Goal: Task Accomplishment & Management: Manage account settings

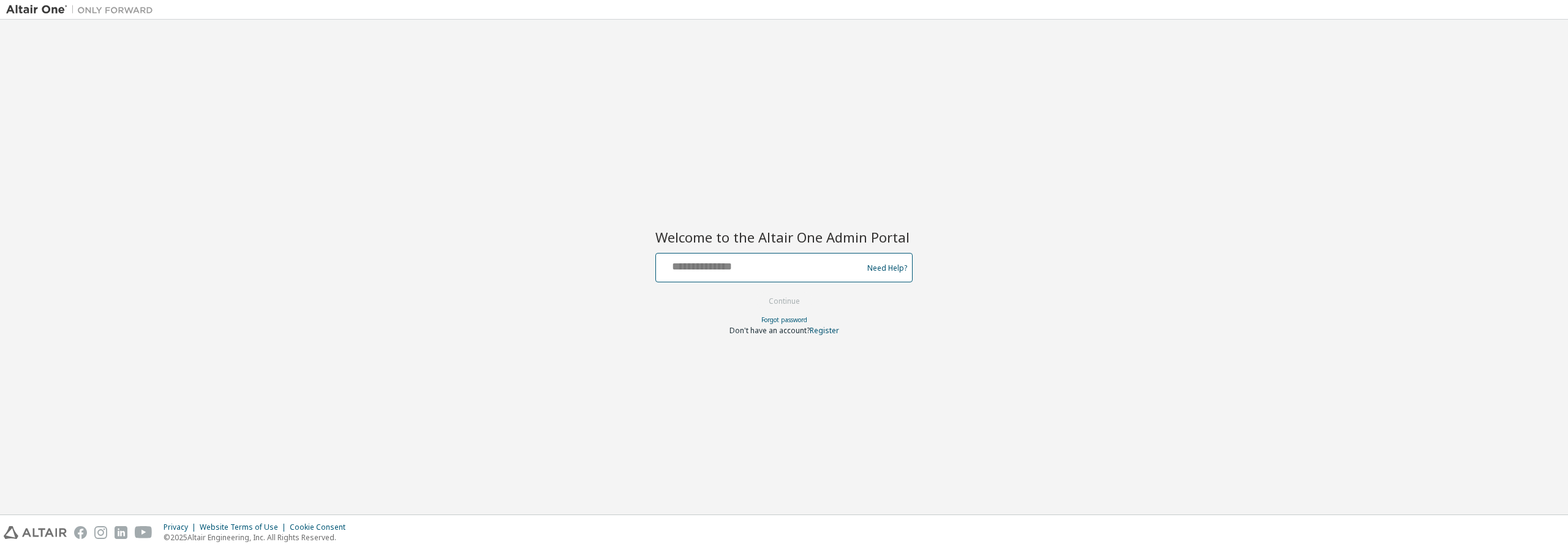
click at [712, 269] on input "text" at bounding box center [761, 265] width 200 height 18
type input "**********"
click at [796, 294] on button "Continue" at bounding box center [784, 301] width 57 height 19
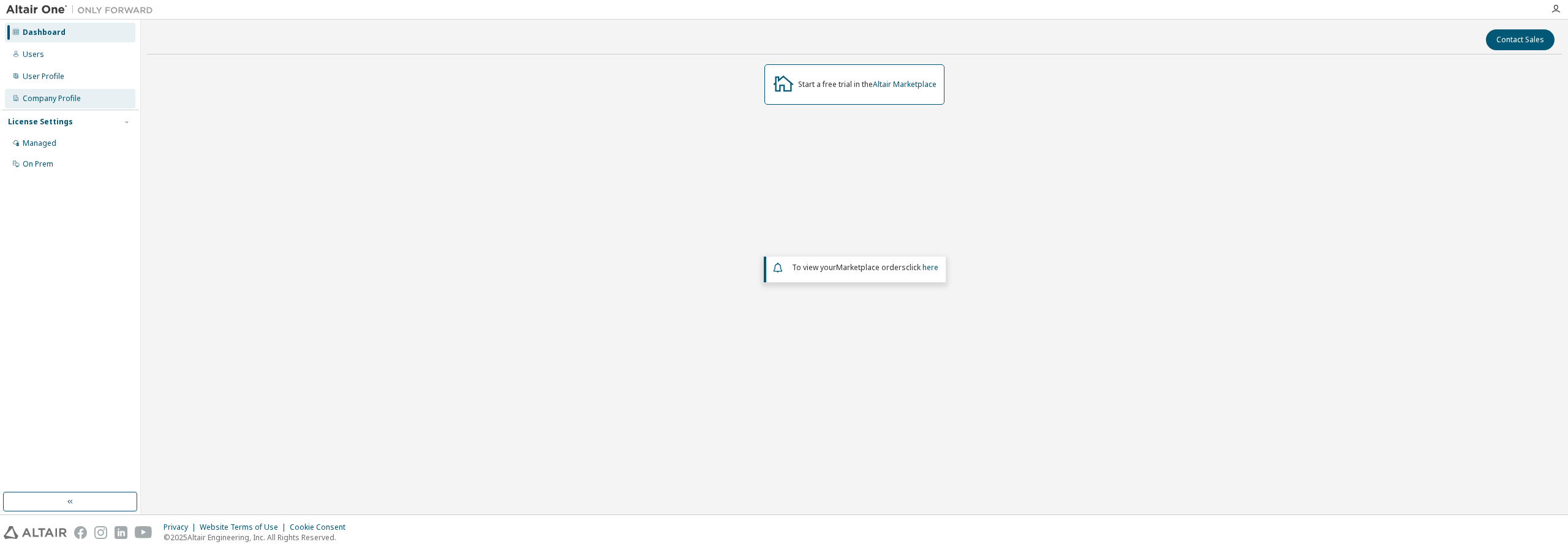
click at [61, 100] on div "Company Profile" at bounding box center [51, 99] width 58 height 10
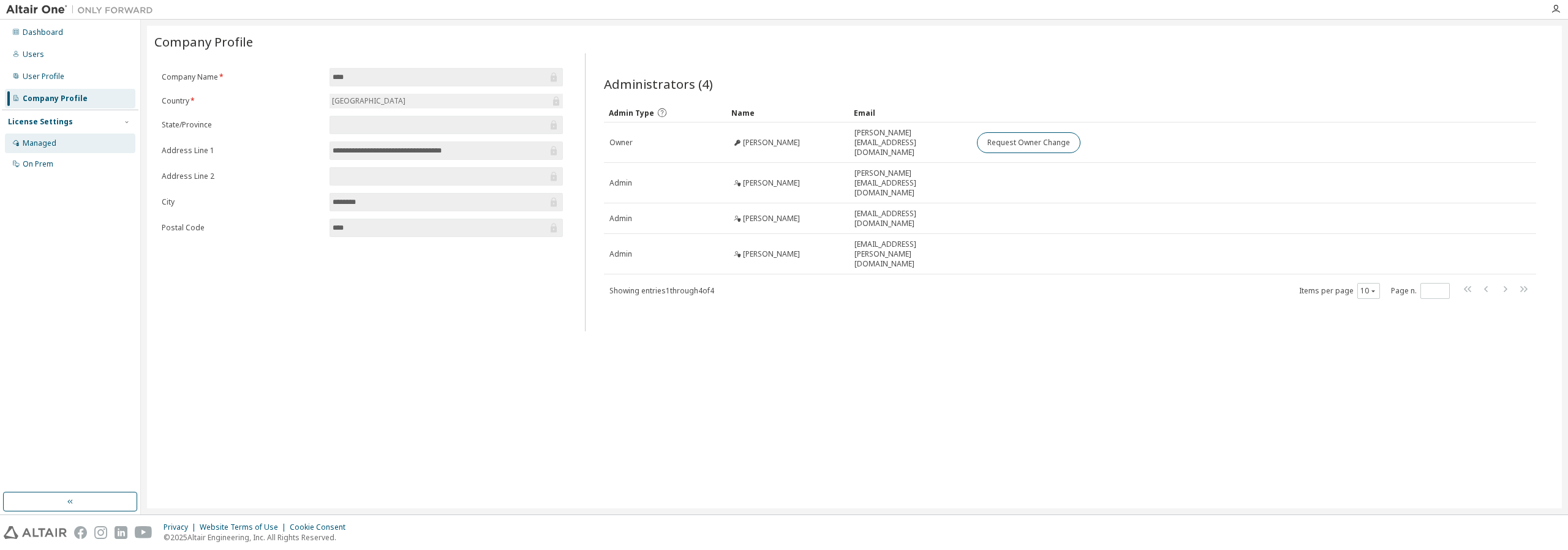
click at [44, 140] on div "Managed" at bounding box center [39, 143] width 33 height 10
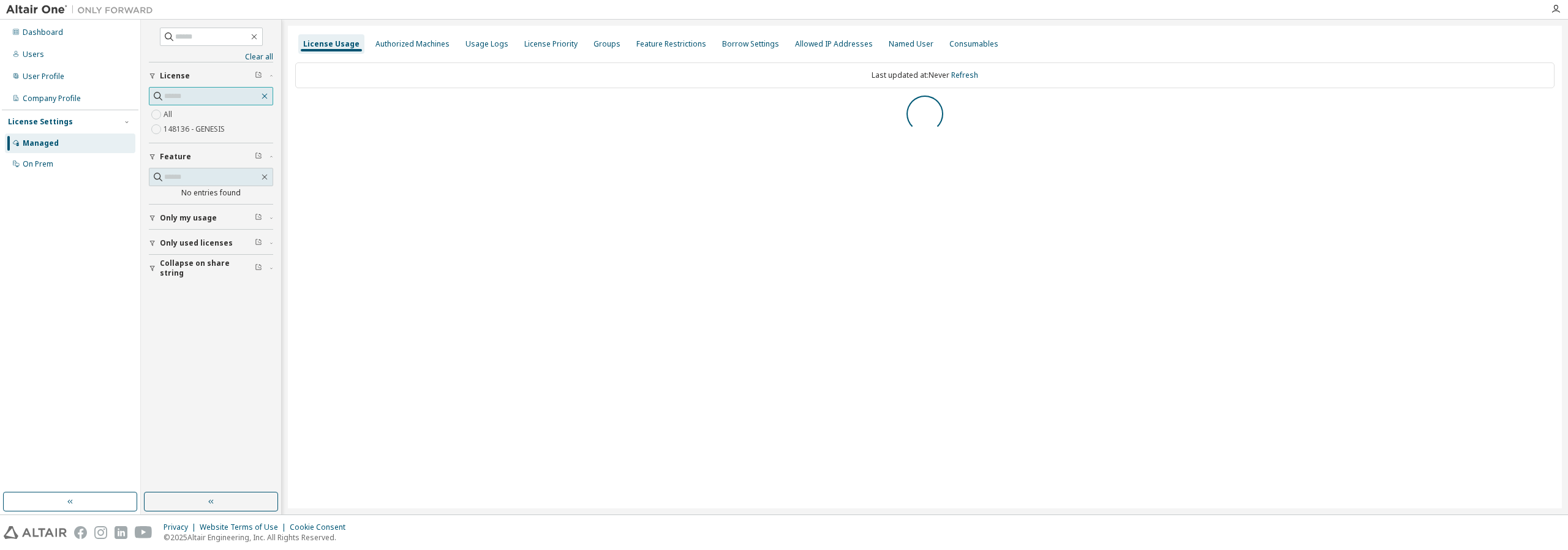
click at [268, 97] on icon "button" at bounding box center [264, 96] width 10 height 10
click at [973, 75] on link "Refresh" at bounding box center [964, 75] width 27 height 10
click at [37, 164] on div "On Prem" at bounding box center [37, 164] width 30 height 10
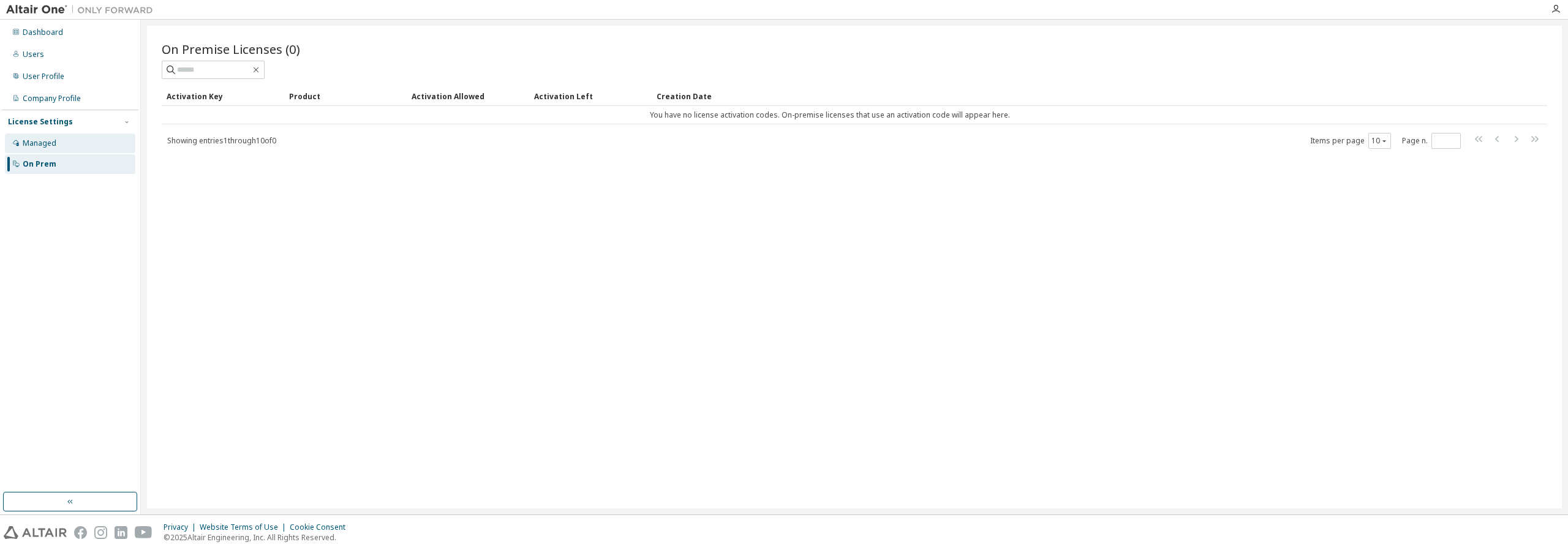
click at [39, 144] on div "Managed" at bounding box center [39, 143] width 33 height 10
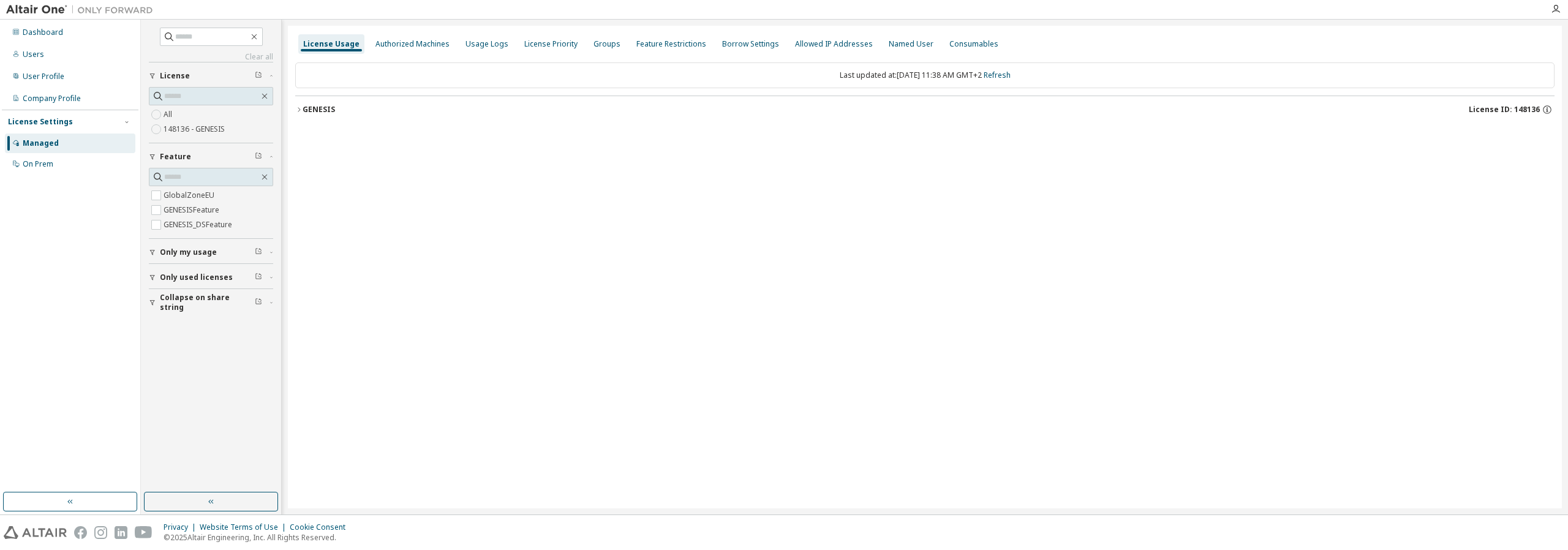
click at [300, 109] on icon "button" at bounding box center [298, 109] width 7 height 7
click at [298, 106] on icon "button" at bounding box center [298, 109] width 7 height 7
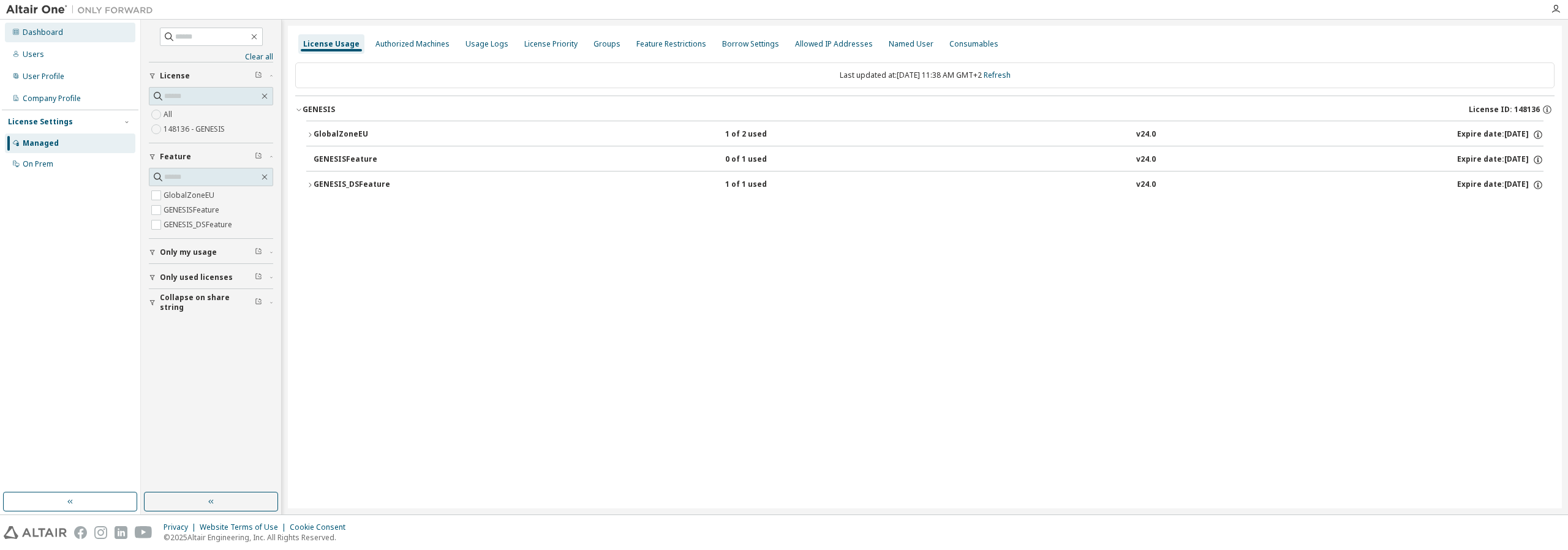
click at [46, 30] on div "Dashboard" at bounding box center [43, 32] width 40 height 10
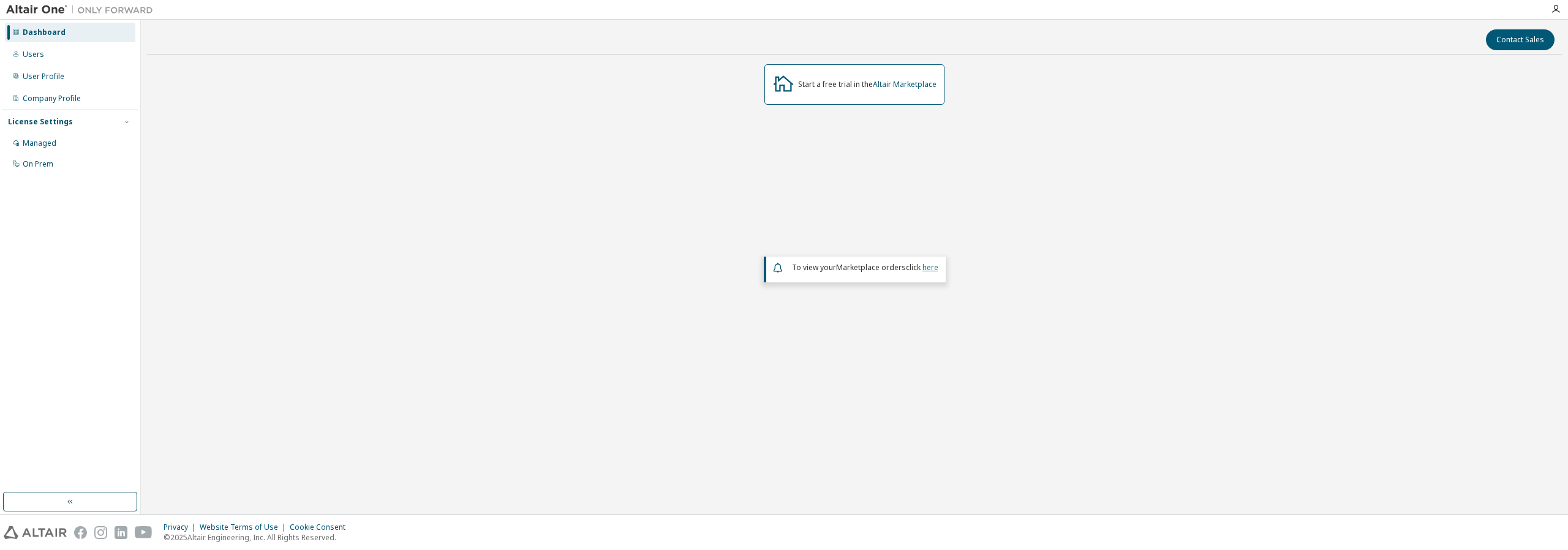
click at [933, 268] on link "here" at bounding box center [930, 266] width 16 height 10
click at [41, 53] on div "Users" at bounding box center [33, 54] width 22 height 10
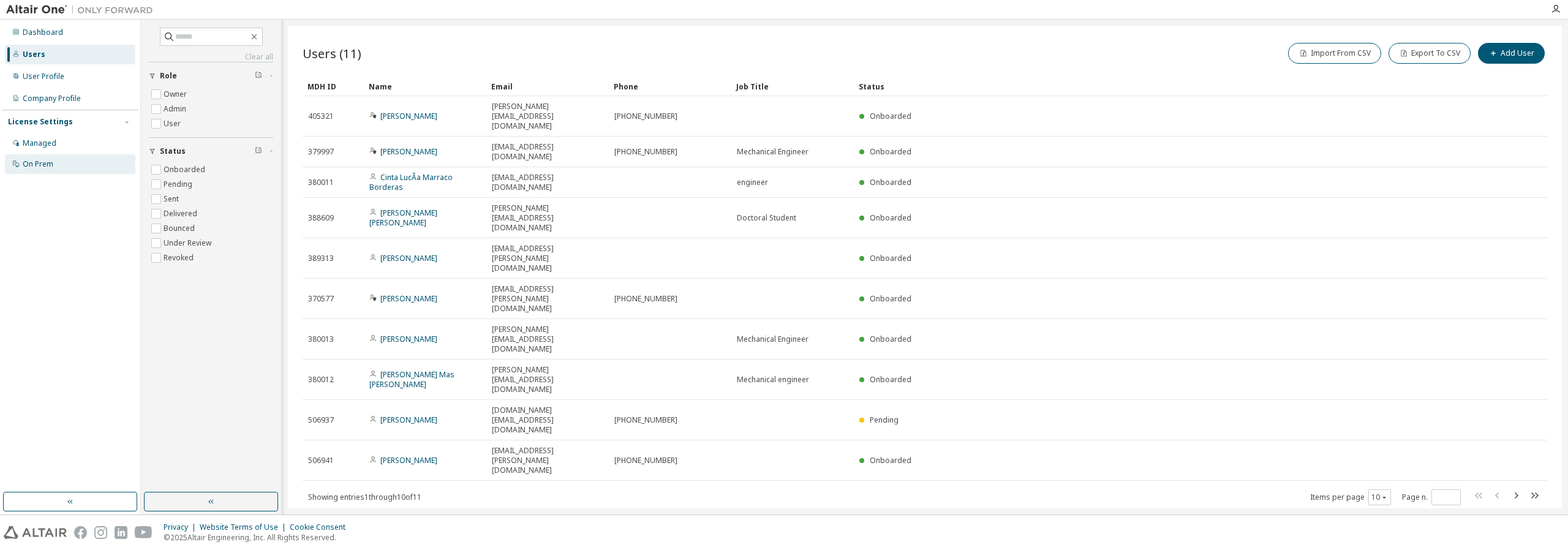
click at [29, 166] on div "On Prem" at bounding box center [37, 164] width 30 height 10
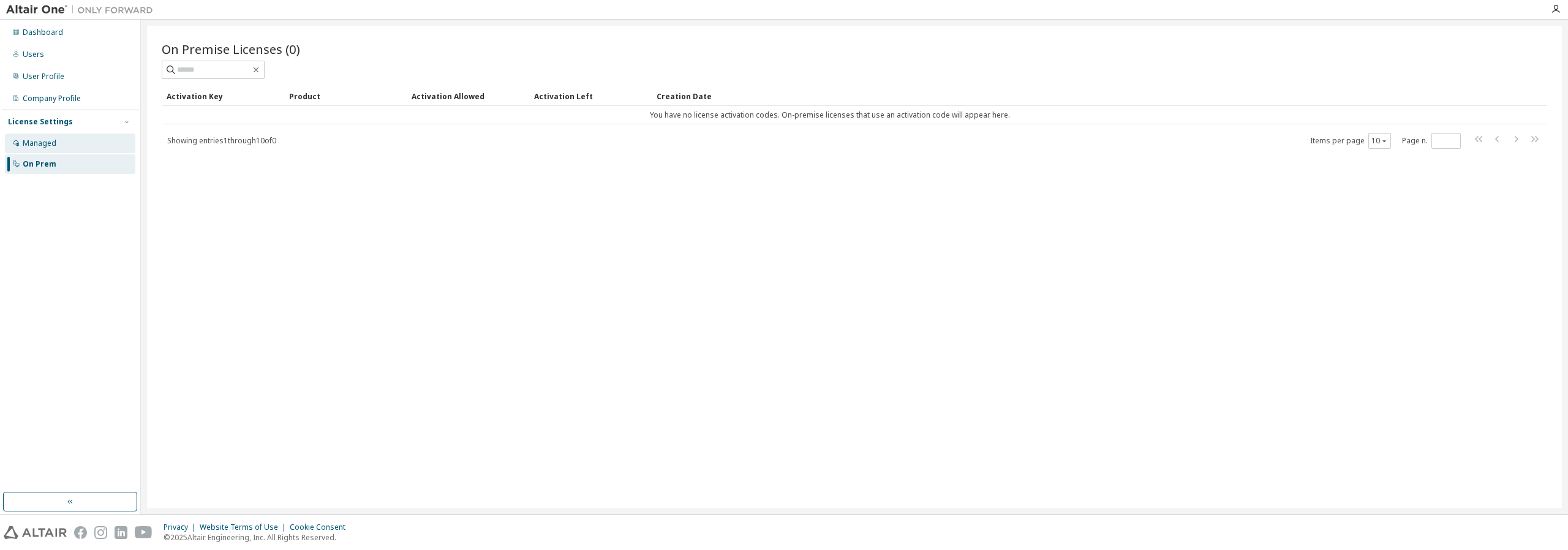
click at [51, 144] on div "Managed" at bounding box center [39, 143] width 33 height 10
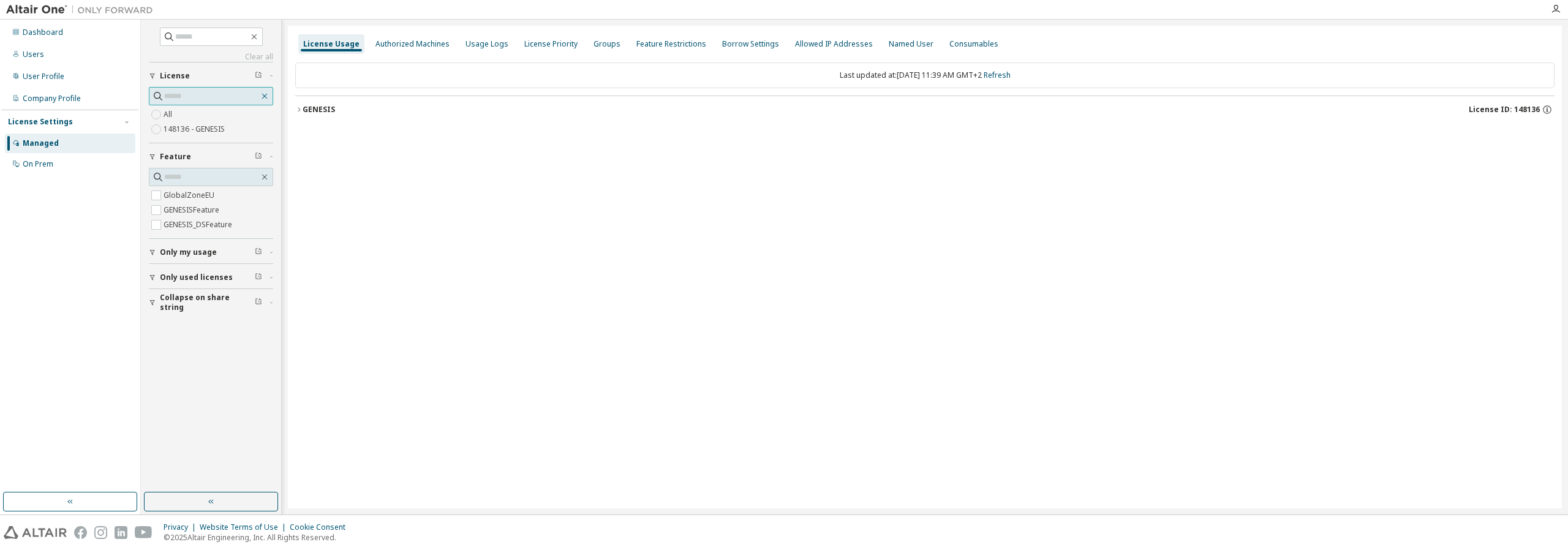
click at [264, 95] on icon "button" at bounding box center [264, 96] width 10 height 10
click at [265, 96] on icon "button" at bounding box center [264, 96] width 10 height 10
click at [50, 163] on div "On Prem" at bounding box center [37, 164] width 30 height 10
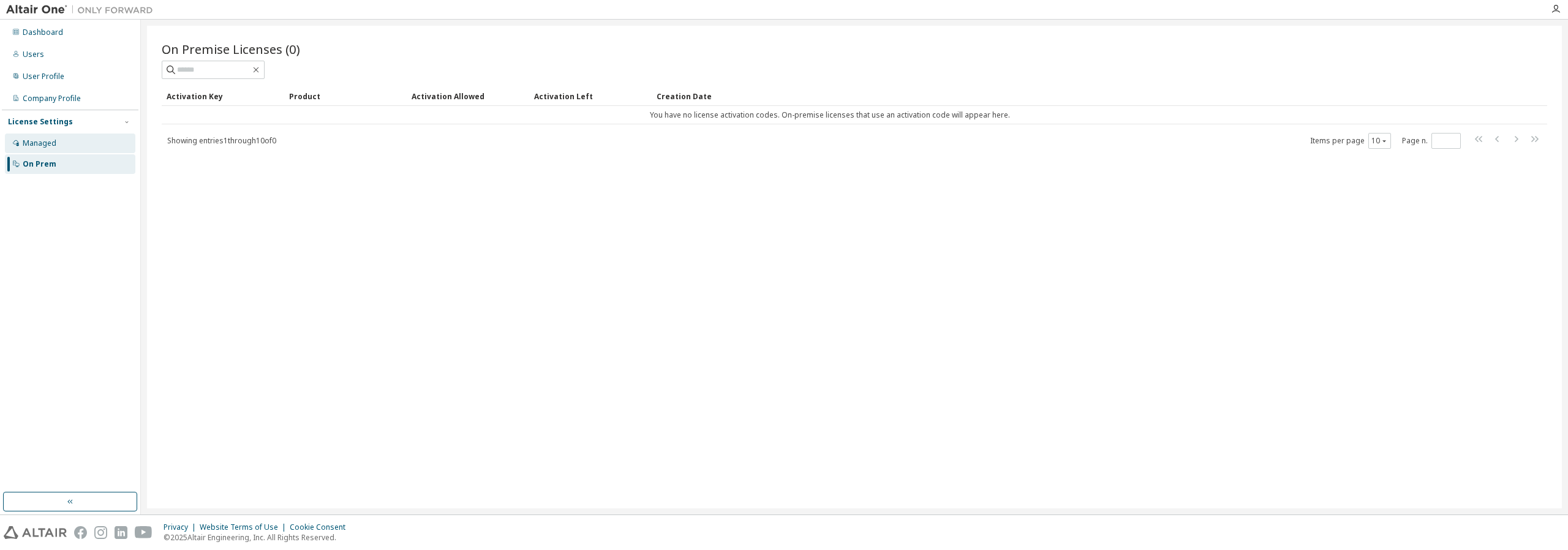
click at [44, 141] on div "Managed" at bounding box center [39, 143] width 33 height 10
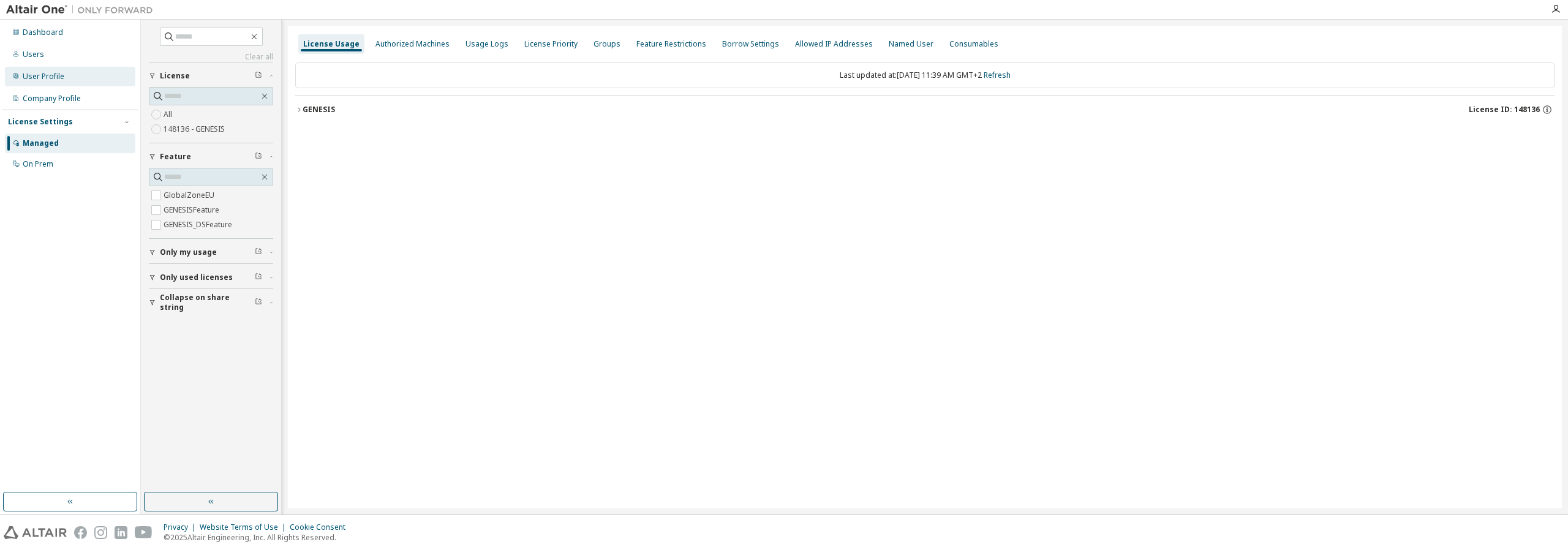
click at [50, 76] on div "User Profile" at bounding box center [44, 76] width 42 height 10
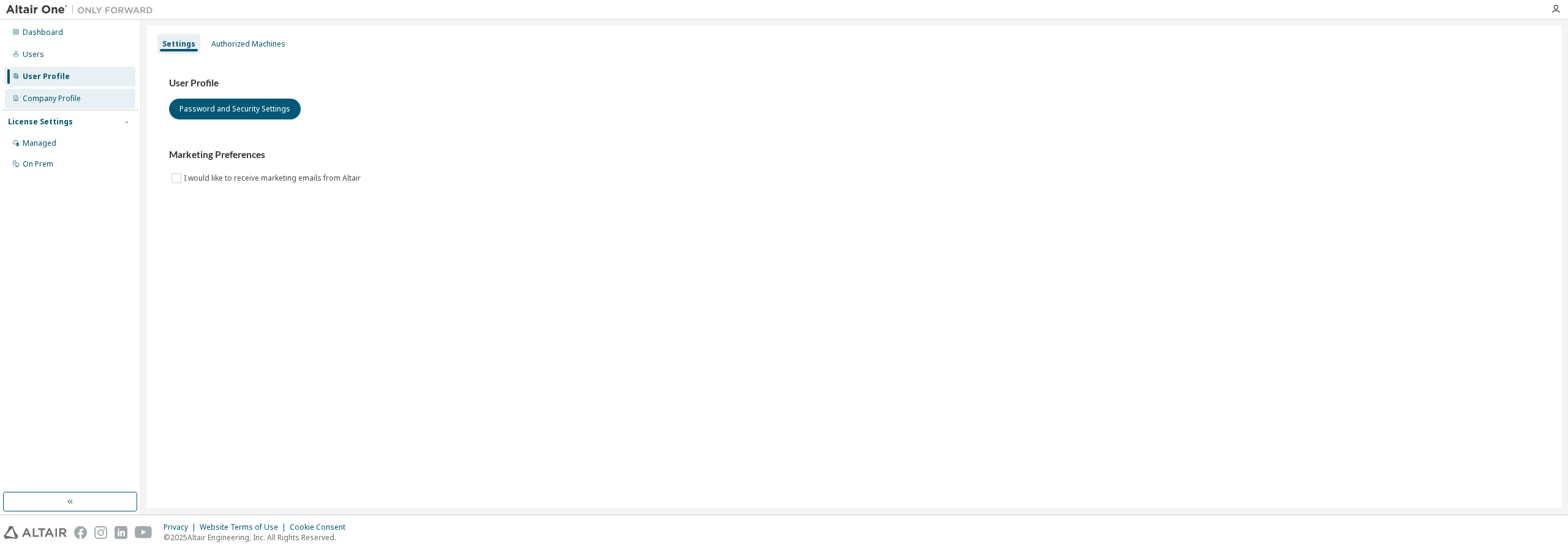
click at [47, 97] on div "Company Profile" at bounding box center [51, 99] width 58 height 10
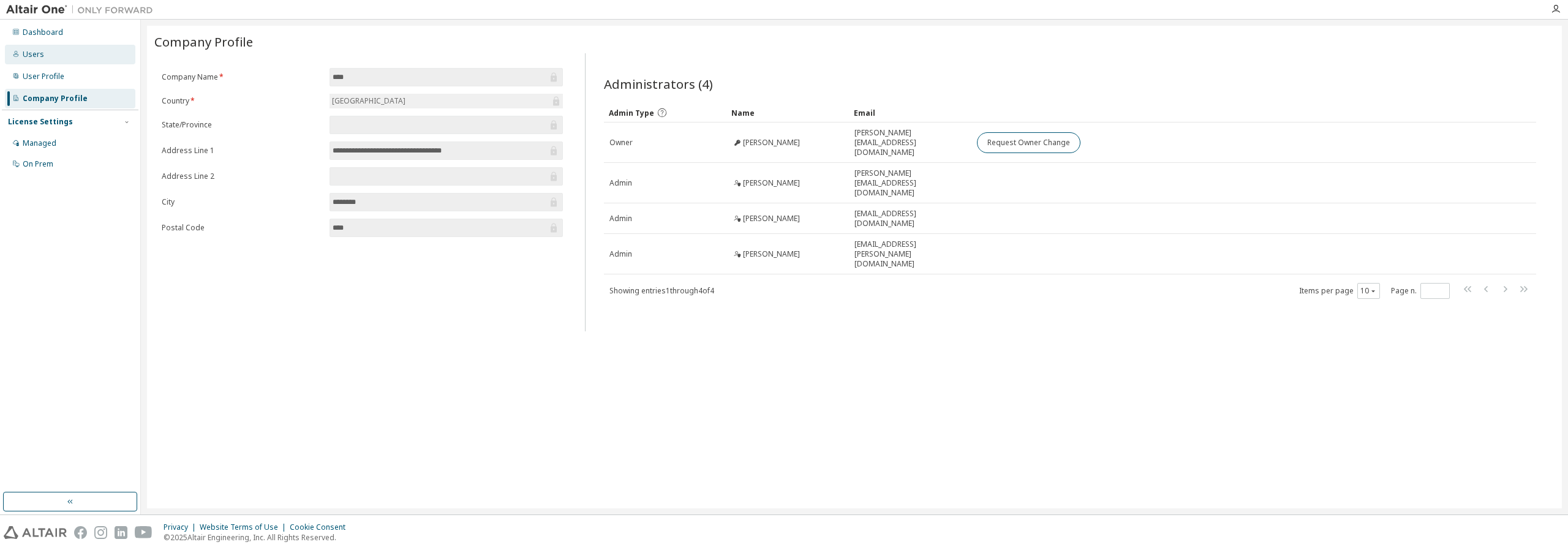
click at [37, 54] on div "Users" at bounding box center [33, 54] width 22 height 10
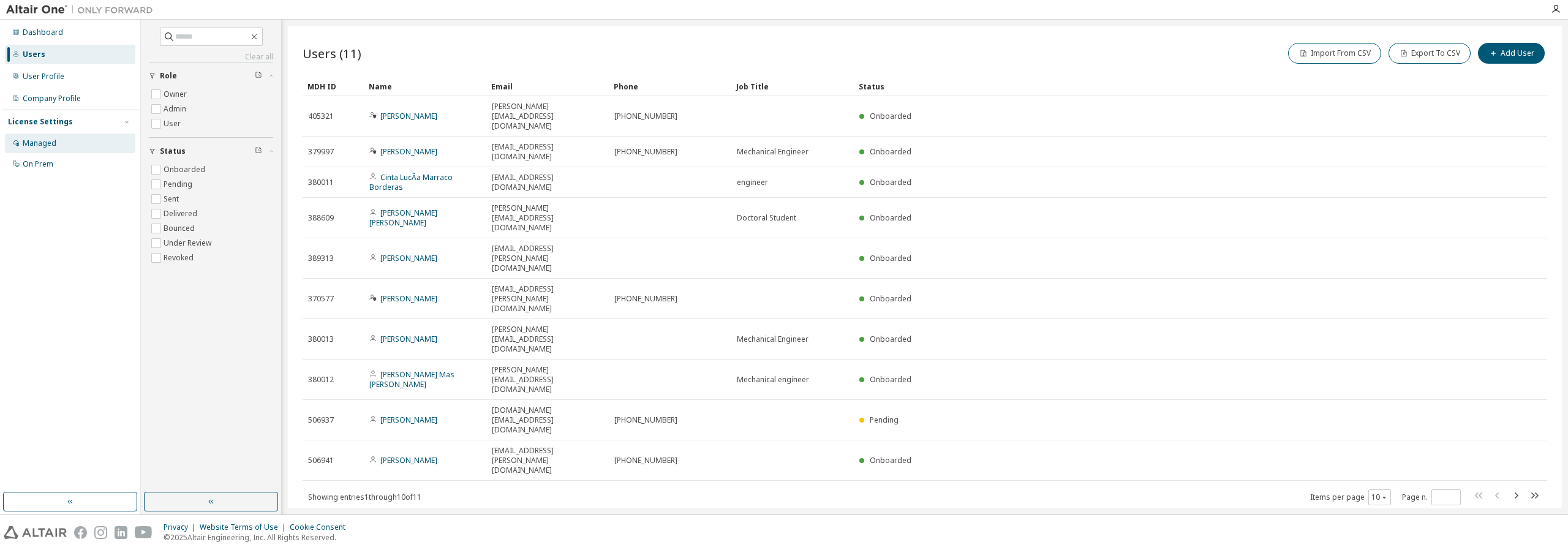
click at [44, 141] on div "Managed" at bounding box center [39, 143] width 33 height 10
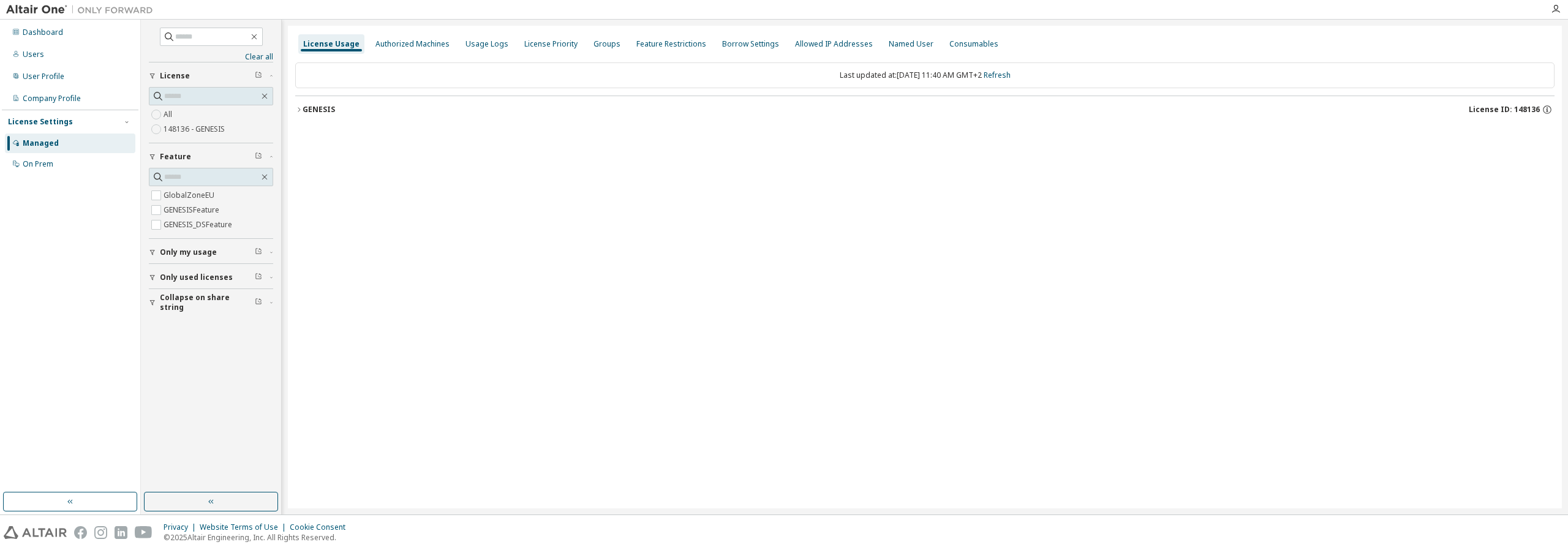
click at [301, 111] on icon "button" at bounding box center [298, 109] width 7 height 7
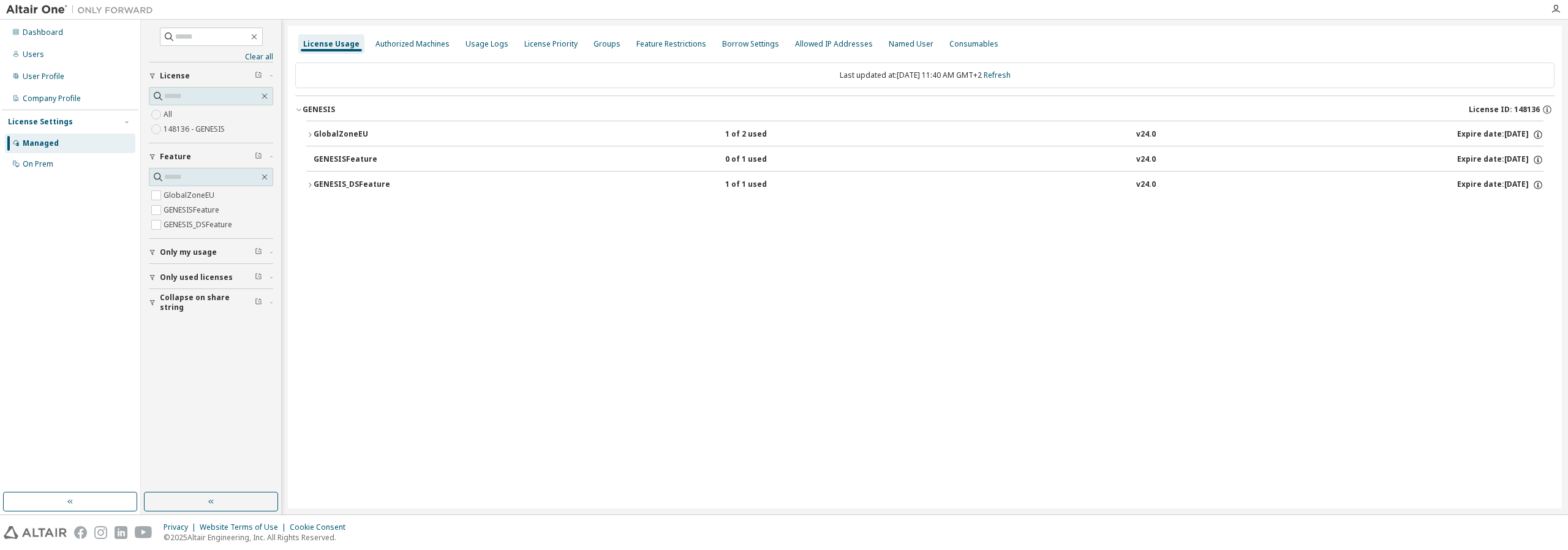
click at [300, 111] on icon "button" at bounding box center [298, 109] width 7 height 7
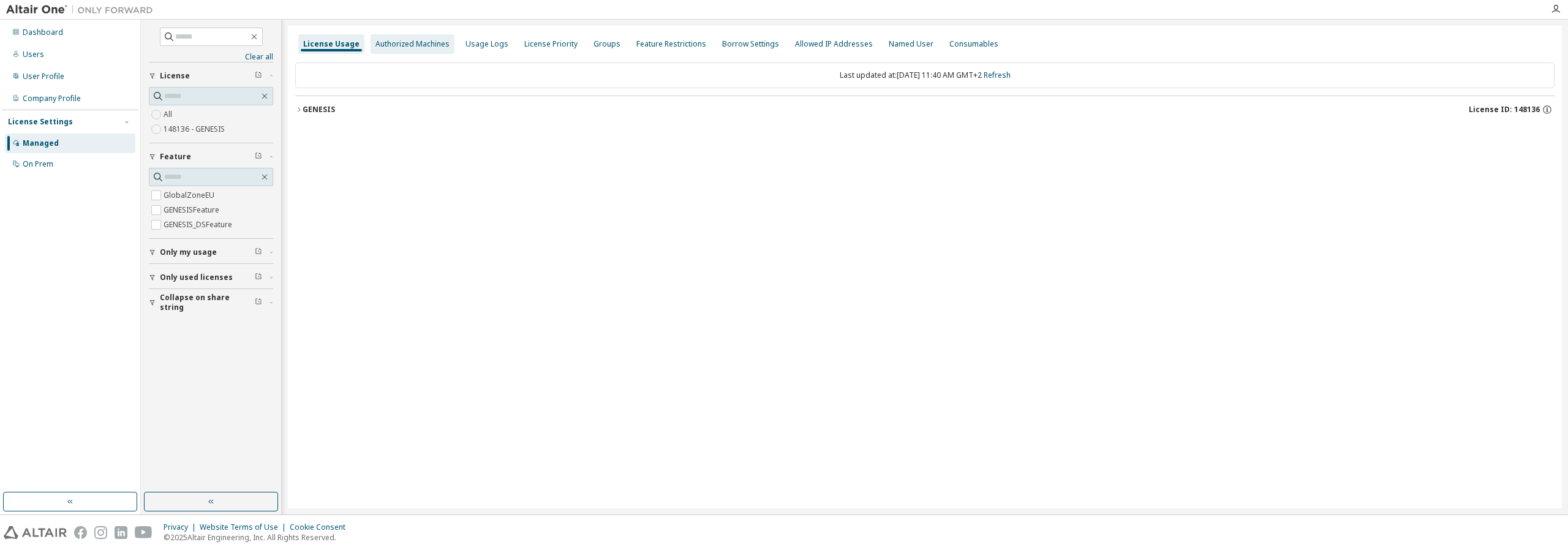
click at [410, 43] on div "Authorized Machines" at bounding box center [412, 44] width 74 height 10
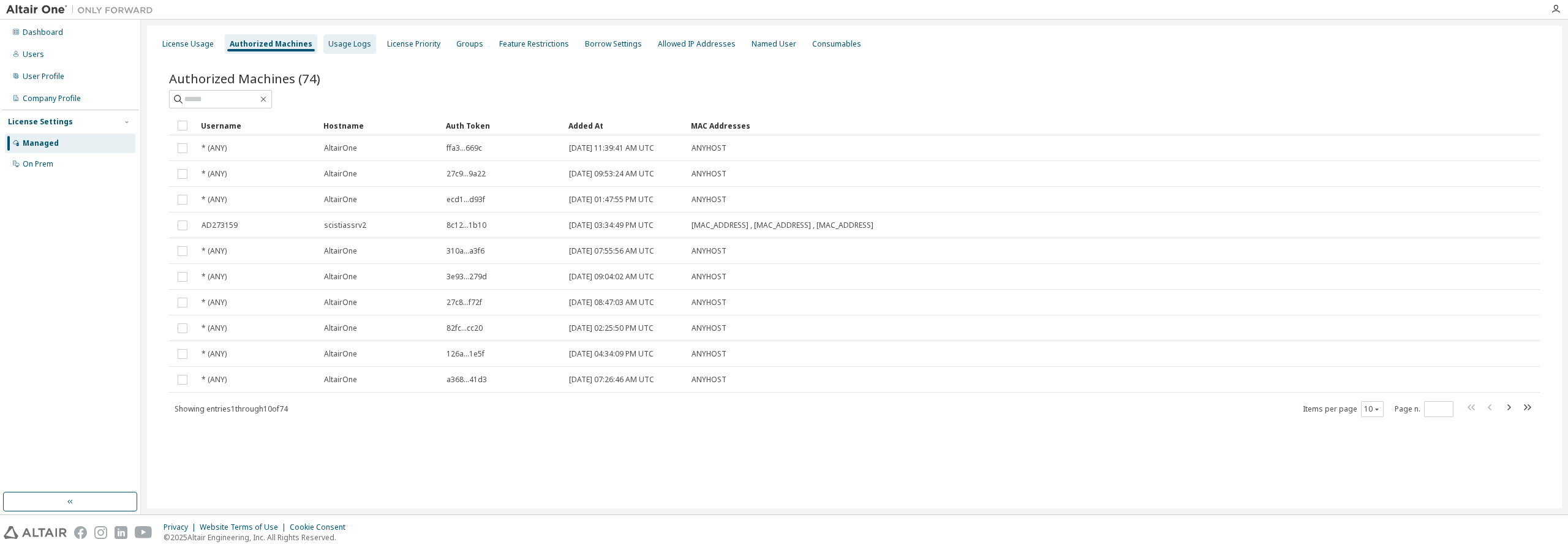
click at [356, 45] on div "Usage Logs" at bounding box center [350, 44] width 43 height 10
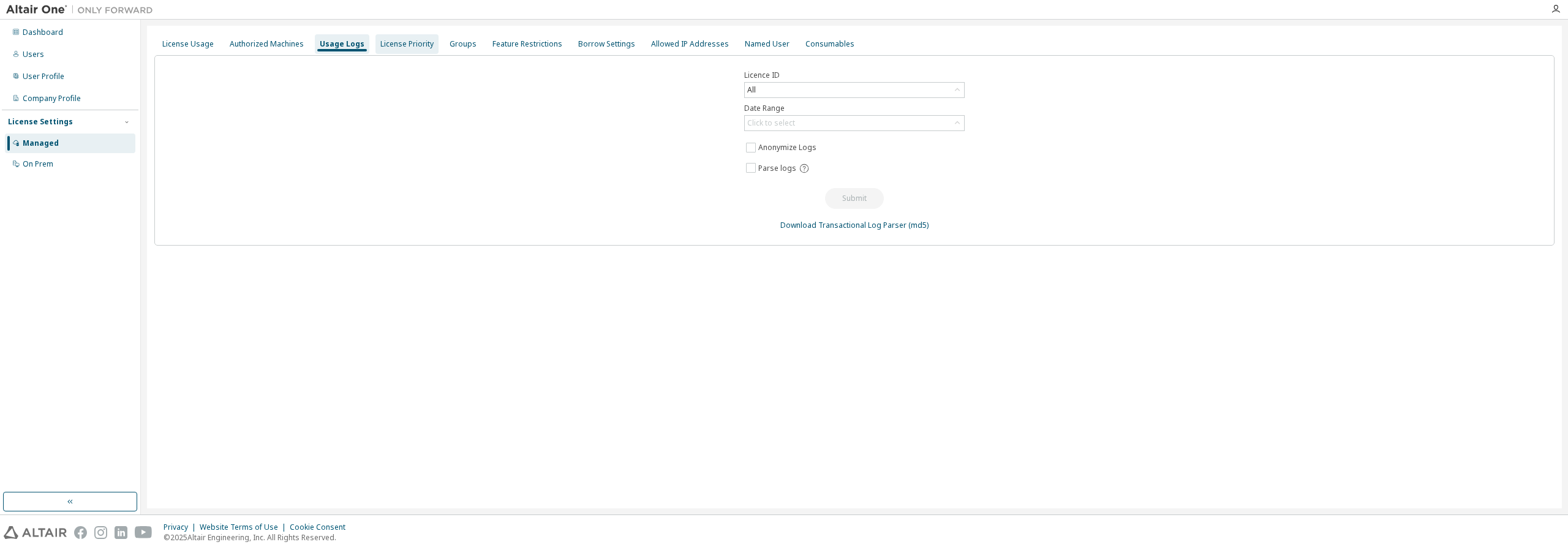
click at [404, 45] on div "License Priority" at bounding box center [407, 44] width 54 height 10
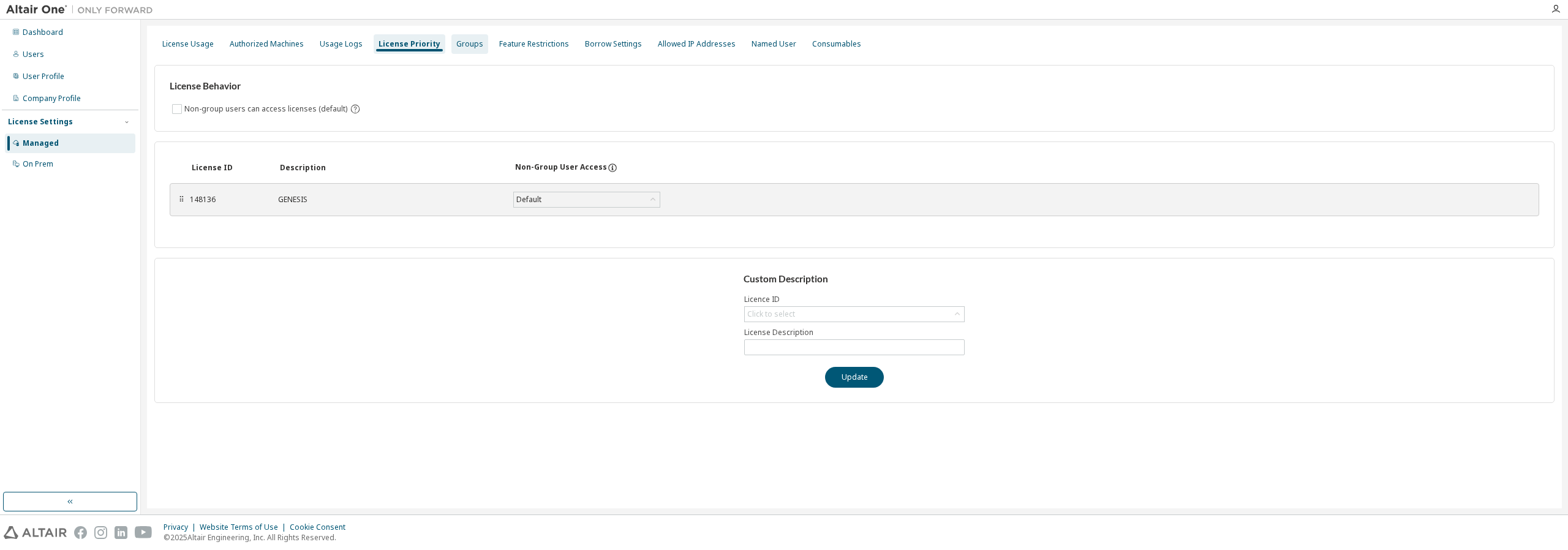
click at [456, 47] on div "Groups" at bounding box center [469, 44] width 27 height 10
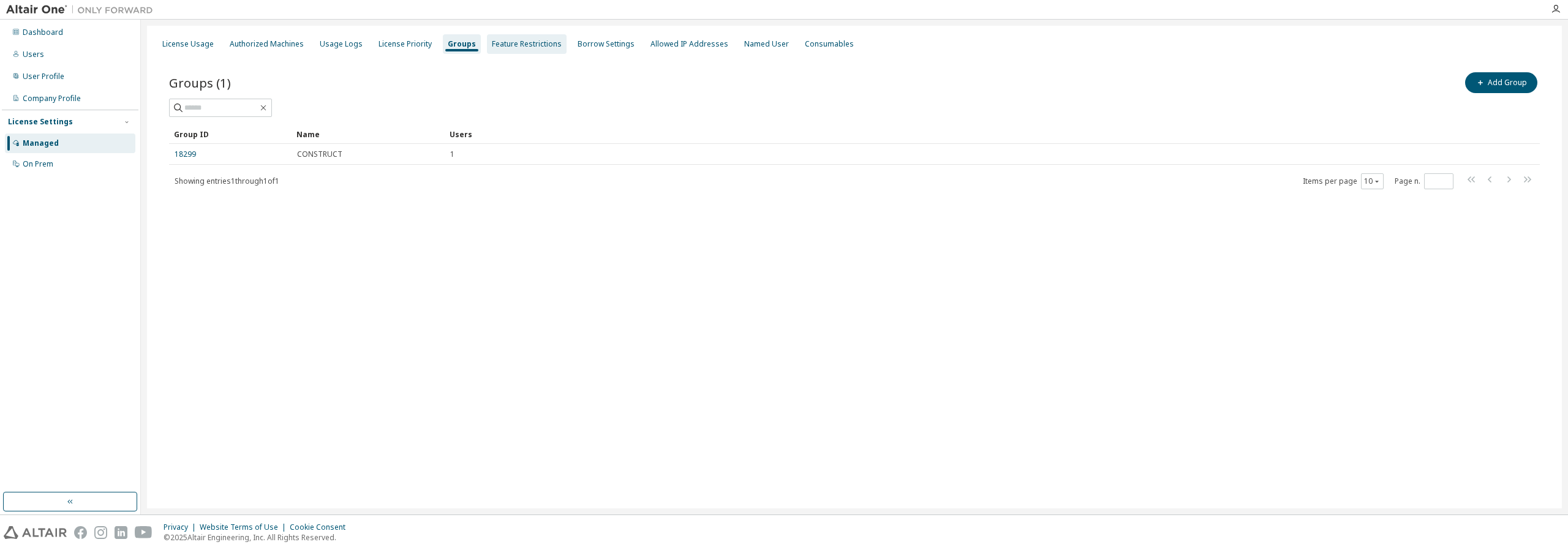
click at [521, 39] on div "Feature Restrictions" at bounding box center [527, 44] width 70 height 10
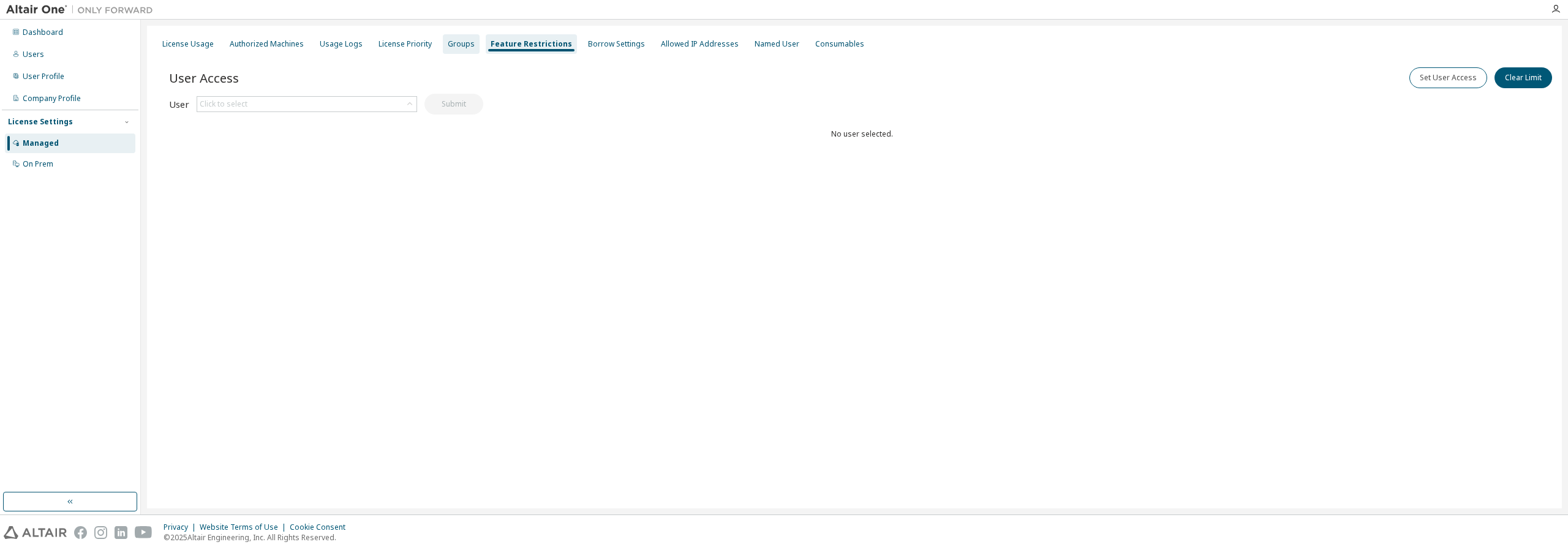
click at [459, 44] on div "Groups" at bounding box center [461, 44] width 27 height 10
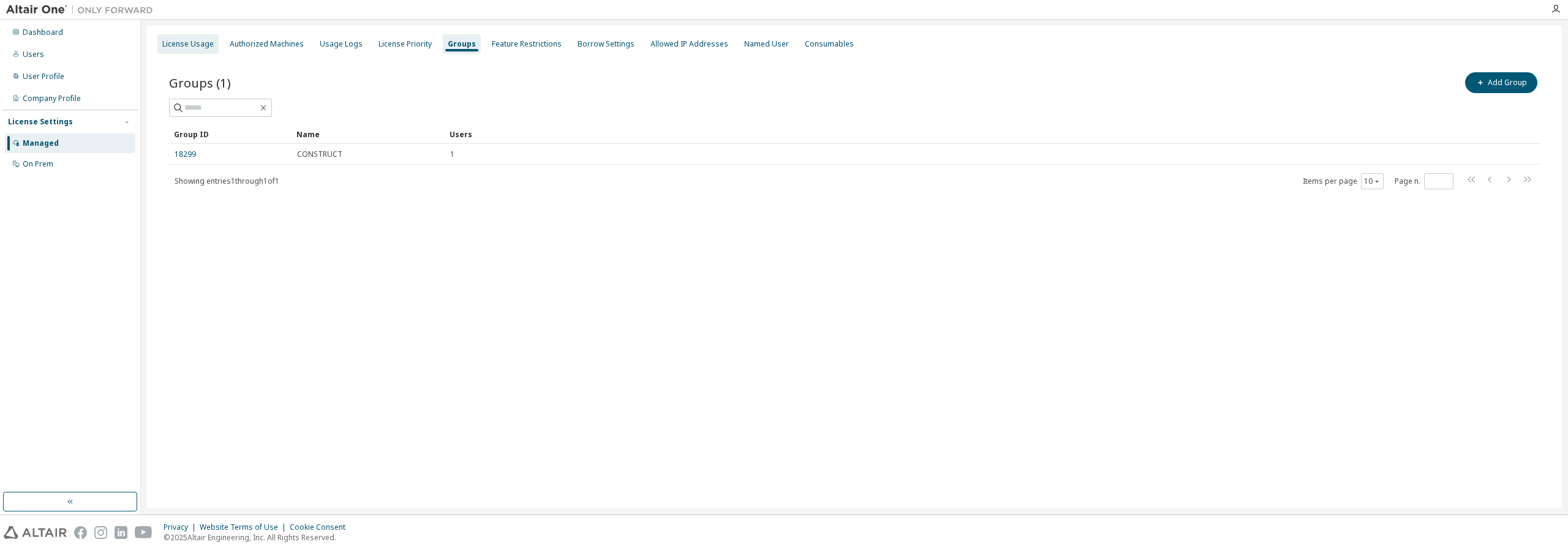
click at [190, 42] on div "License Usage" at bounding box center [188, 44] width 51 height 10
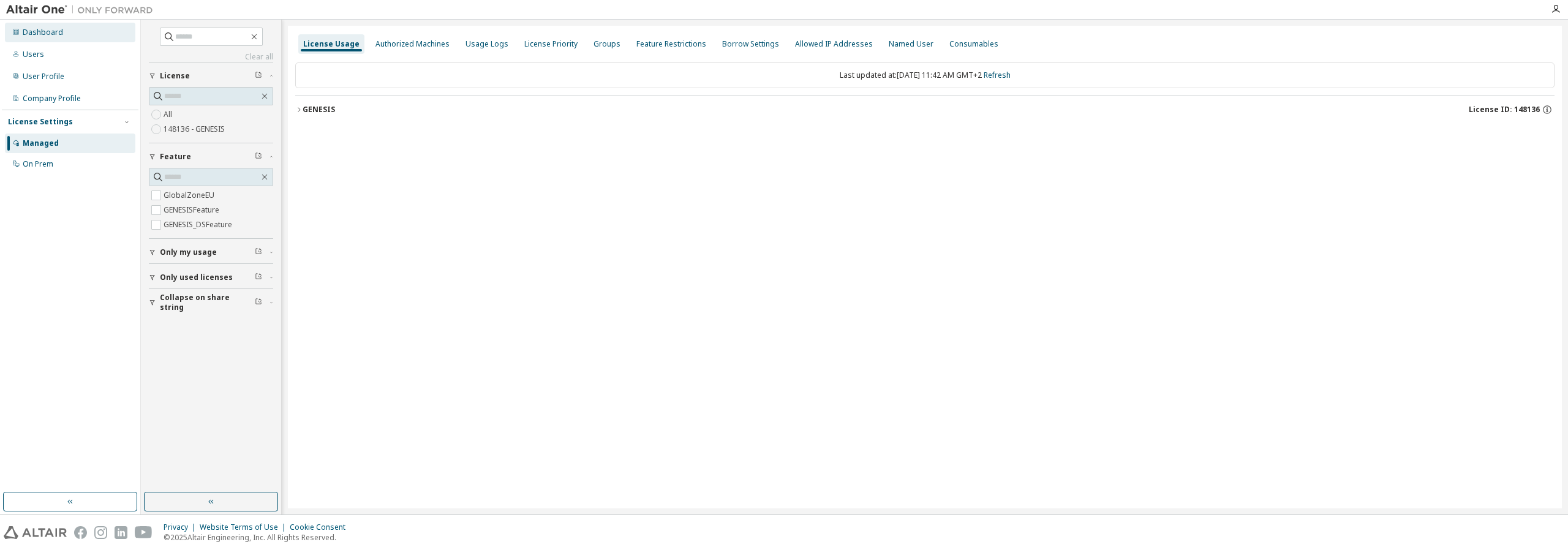
click at [33, 33] on div "Dashboard" at bounding box center [43, 32] width 40 height 10
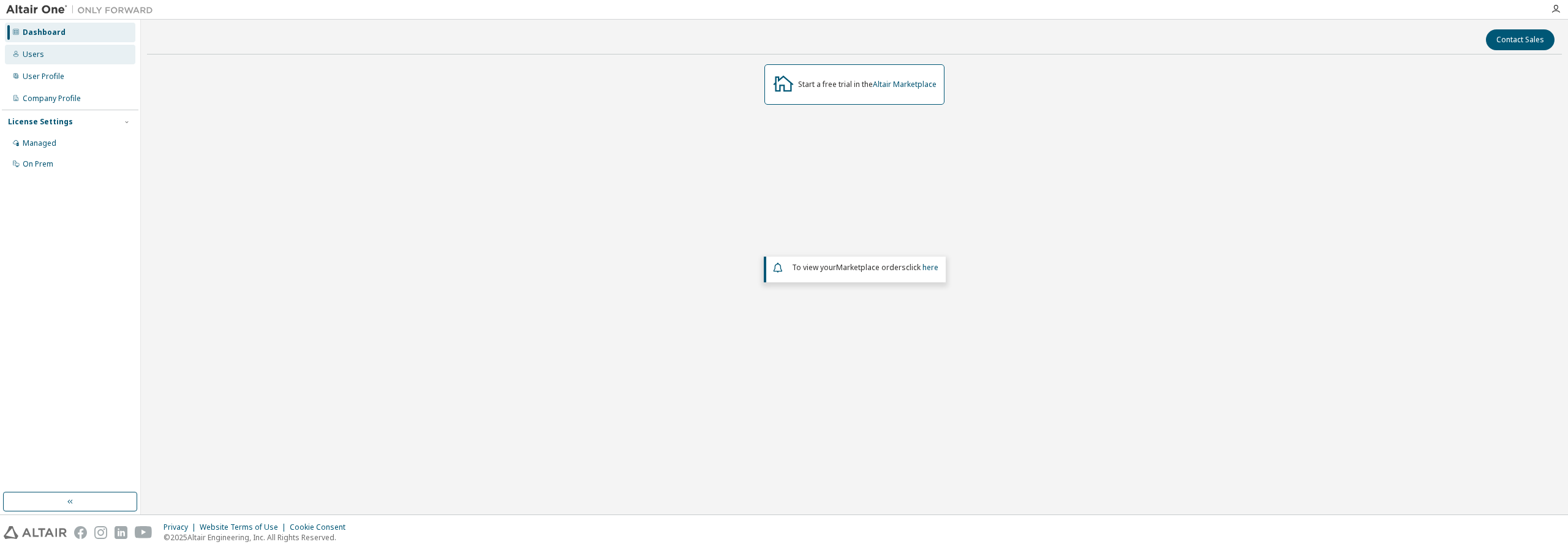
click at [34, 57] on div "Users" at bounding box center [33, 54] width 22 height 10
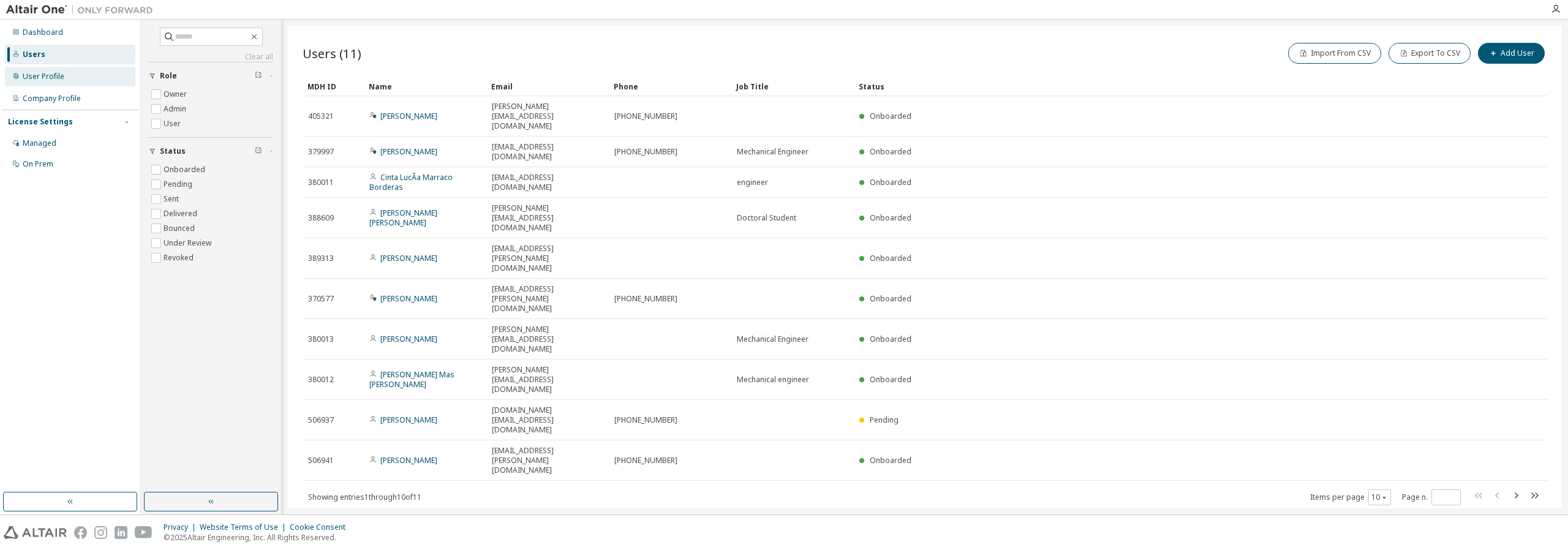
click at [39, 79] on div "User Profile" at bounding box center [44, 76] width 42 height 10
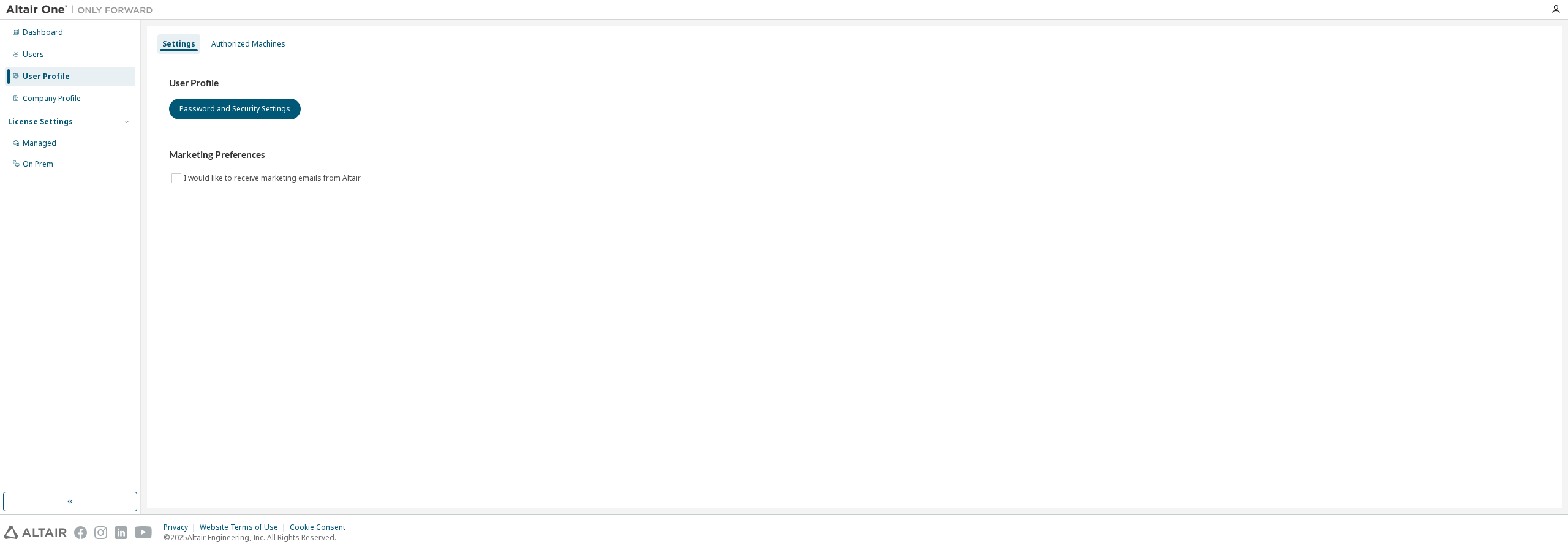
click at [55, 110] on div "License Settings Managed On Prem" at bounding box center [70, 142] width 137 height 65
click at [54, 100] on div "Company Profile" at bounding box center [51, 99] width 58 height 10
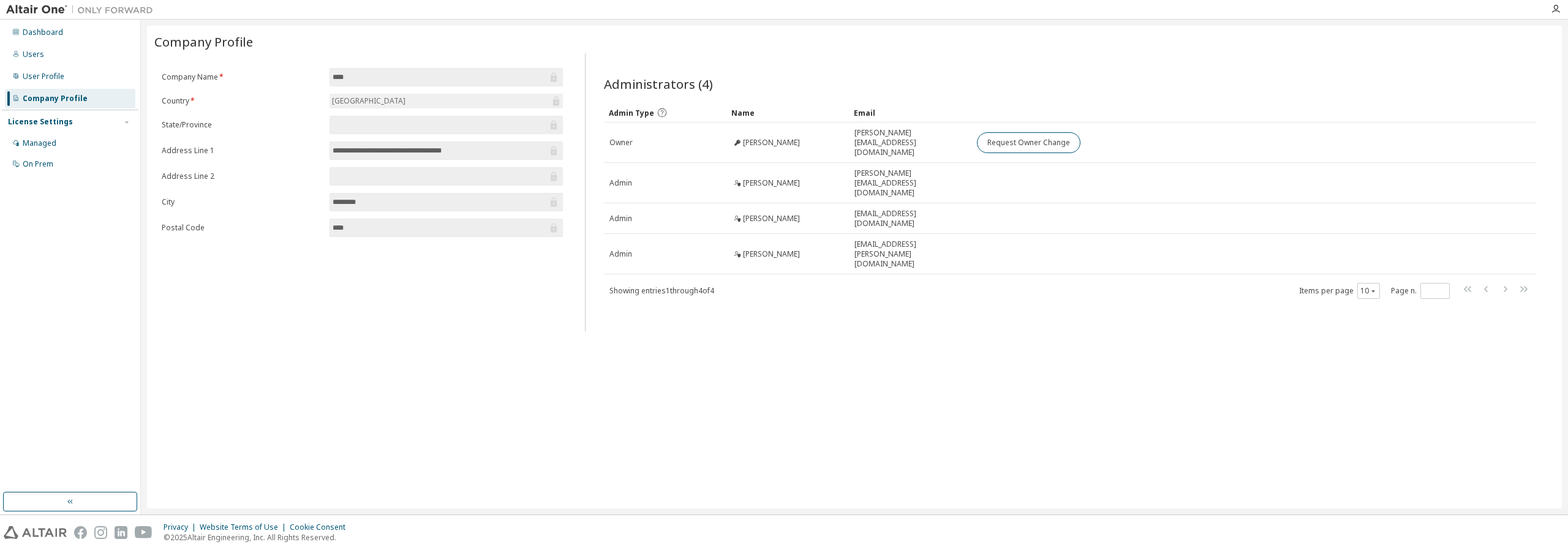
click at [50, 120] on div "License Settings" at bounding box center [40, 122] width 65 height 10
click at [49, 120] on div "License Settings" at bounding box center [40, 122] width 65 height 10
click at [42, 143] on div "Managed" at bounding box center [39, 143] width 33 height 10
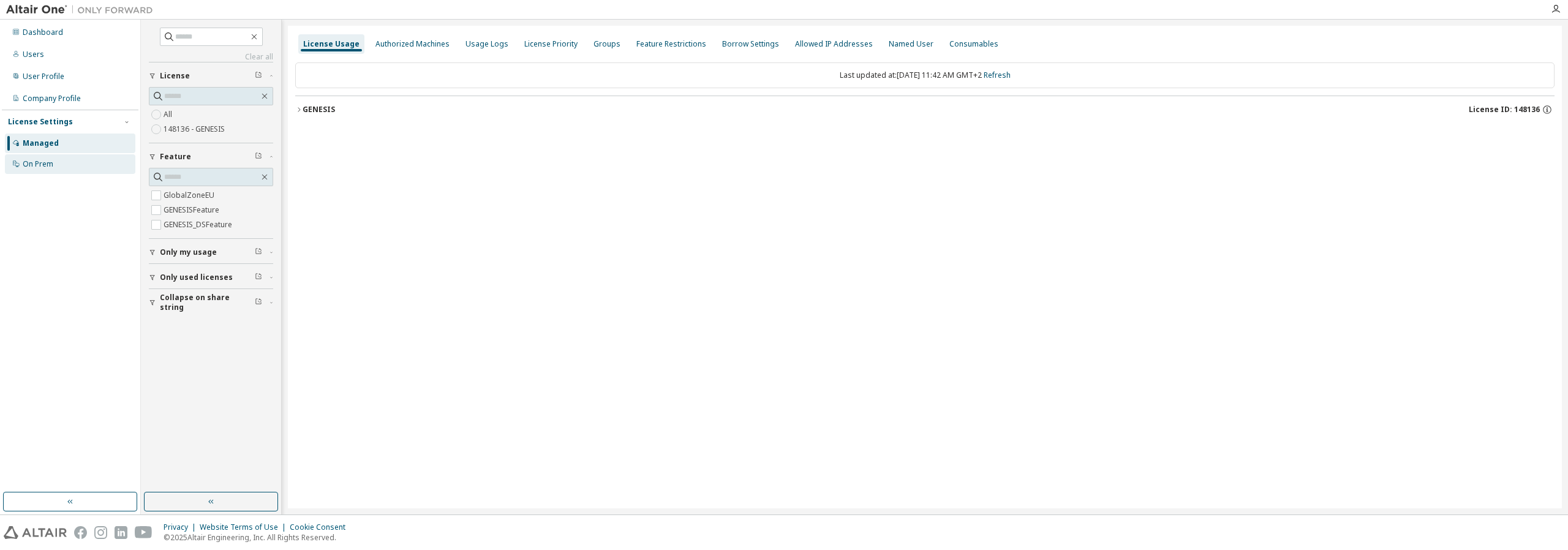
click at [37, 166] on div "On Prem" at bounding box center [37, 164] width 30 height 10
